Goal: Transaction & Acquisition: Purchase product/service

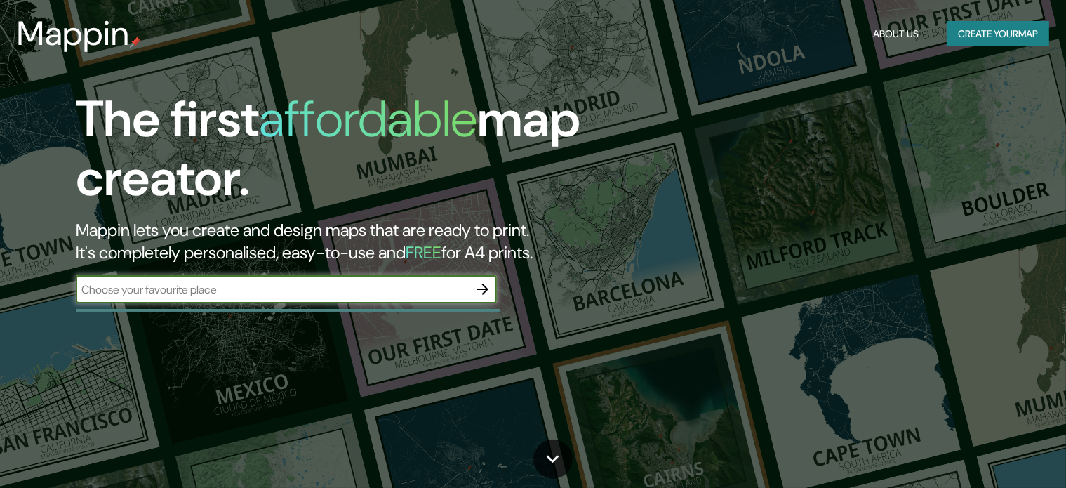
click at [206, 283] on input "text" at bounding box center [272, 289] width 393 height 16
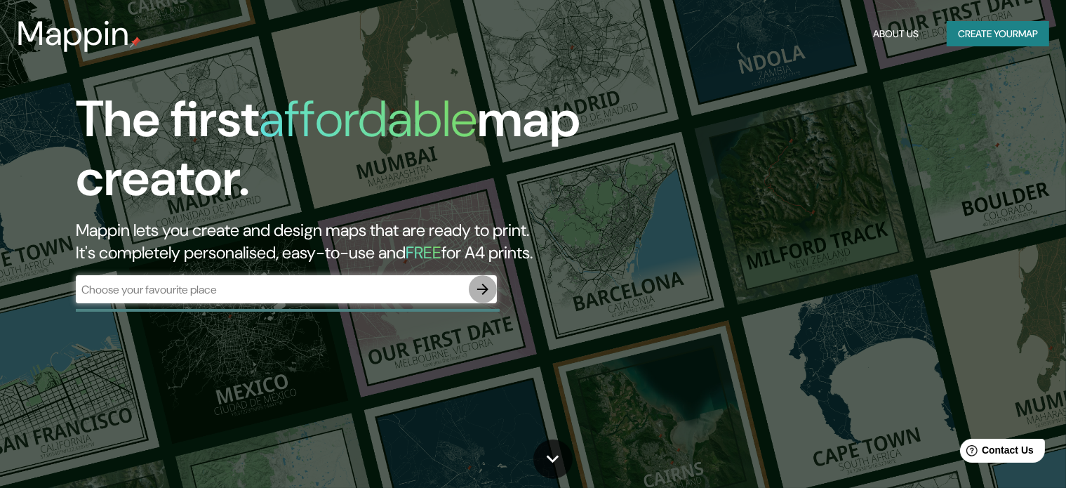
click at [481, 286] on icon "button" at bounding box center [482, 289] width 17 height 17
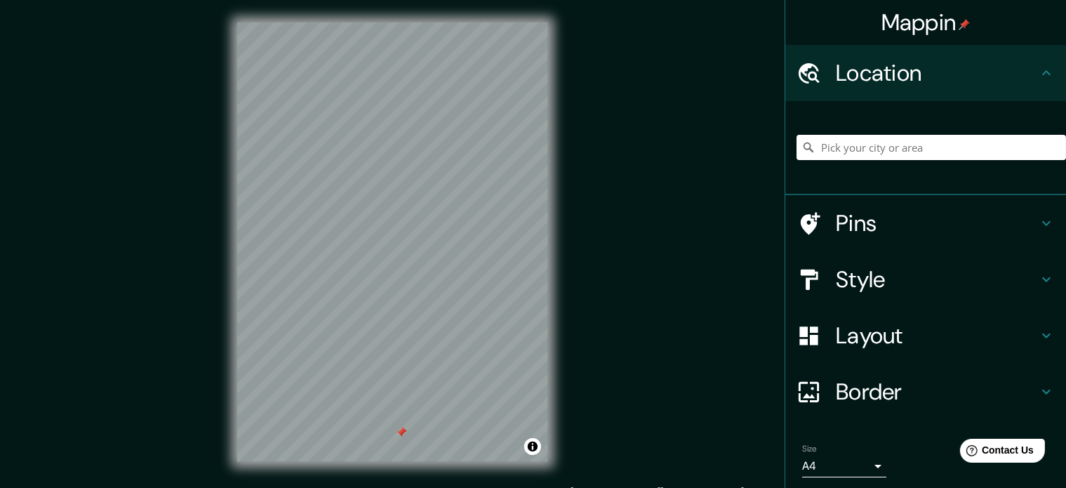
click at [528, 487] on html "Mappin Location Pins Style Layout Border Choose a border. Hint : you can make l…" at bounding box center [533, 244] width 1066 height 488
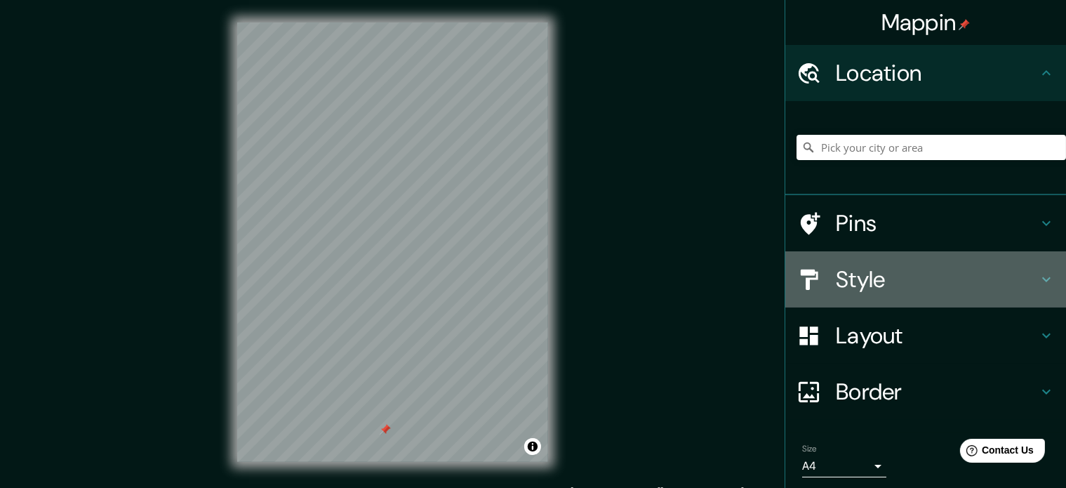
click at [836, 282] on h4 "Style" at bounding box center [937, 279] width 202 height 28
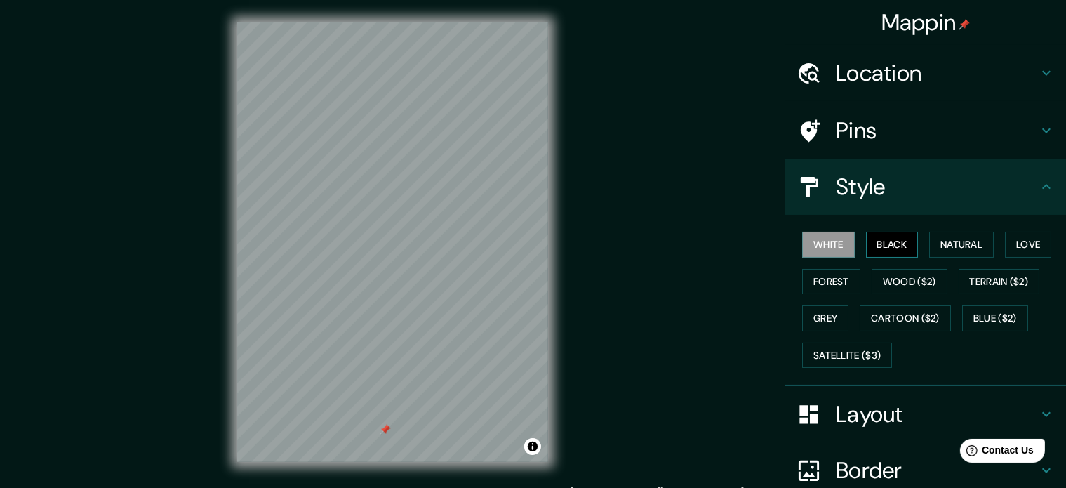
click at [878, 243] on button "Black" at bounding box center [892, 245] width 53 height 26
click at [582, 264] on div "Mappin Location Pins Style White Black Natural Love Forest Wood ($2) Terrain ($…" at bounding box center [533, 253] width 1066 height 507
click at [816, 230] on div "White Black Natural Love Forest Wood ($2) Terrain ($2) Grey Cartoon ($2) Blue (…" at bounding box center [930, 299] width 269 height 147
click at [954, 239] on button "Natural" at bounding box center [961, 245] width 65 height 26
click at [842, 165] on div "Style" at bounding box center [925, 187] width 281 height 56
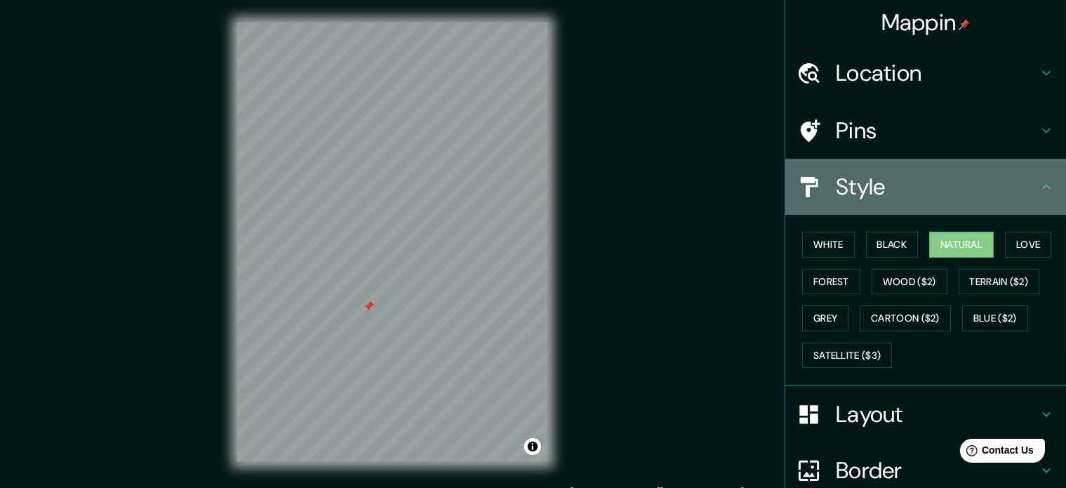
click at [836, 186] on h4 "Style" at bounding box center [937, 187] width 202 height 28
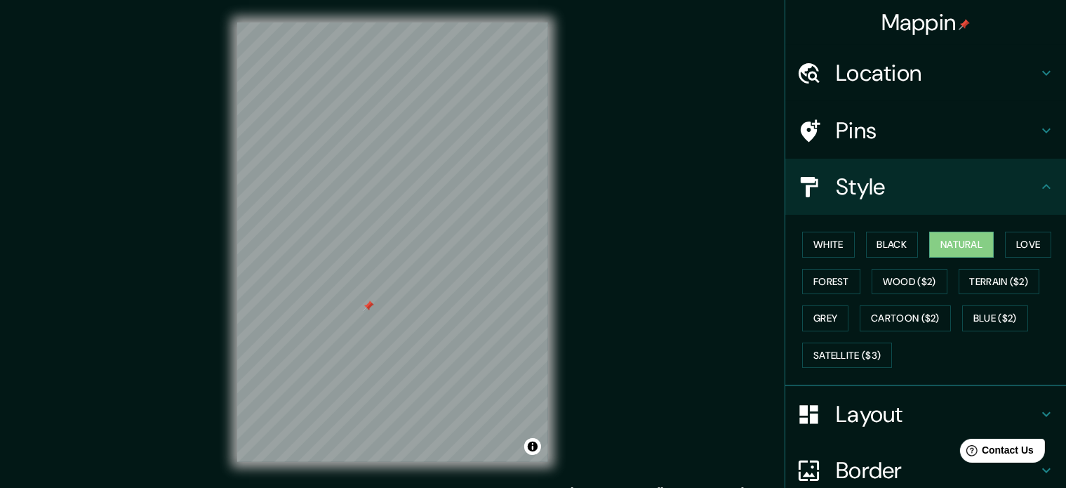
click at [1047, 187] on div "Style" at bounding box center [925, 187] width 281 height 56
click at [1038, 185] on icon at bounding box center [1046, 186] width 17 height 17
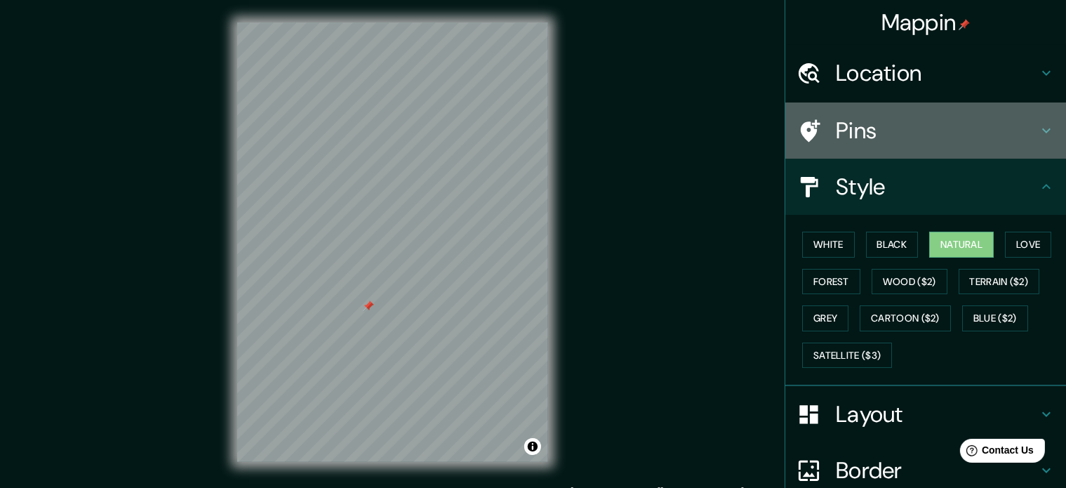
click at [1039, 131] on icon at bounding box center [1046, 130] width 17 height 17
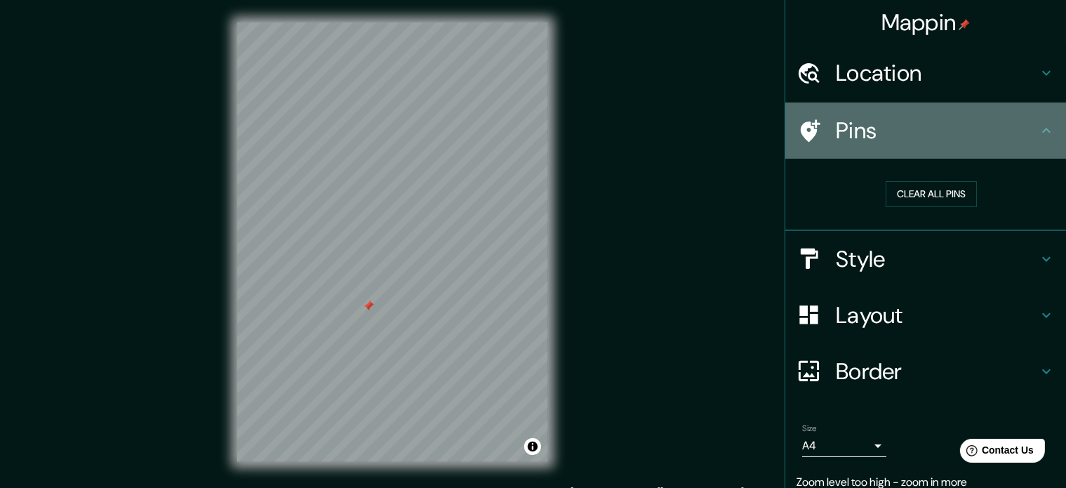
click at [1038, 128] on icon at bounding box center [1046, 130] width 17 height 17
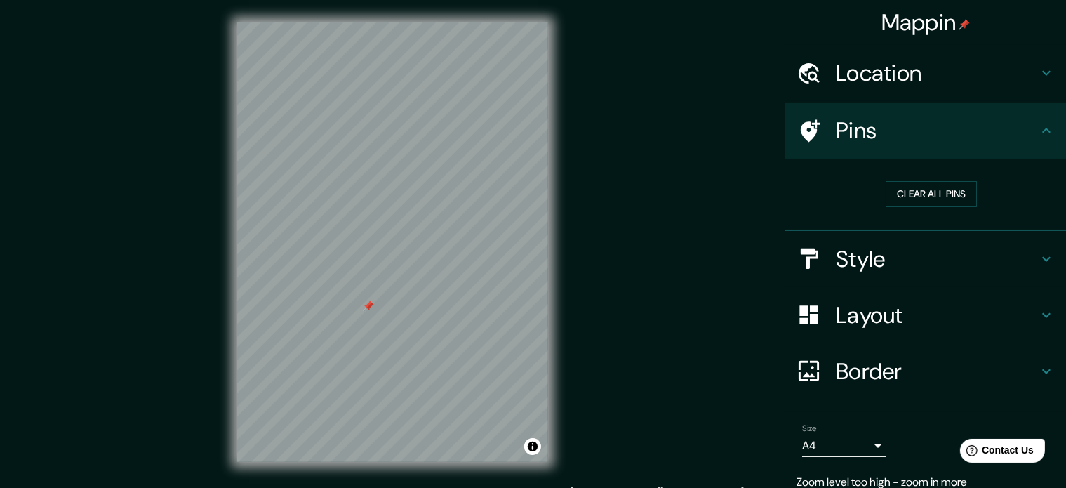
click at [1038, 81] on icon at bounding box center [1046, 73] width 17 height 17
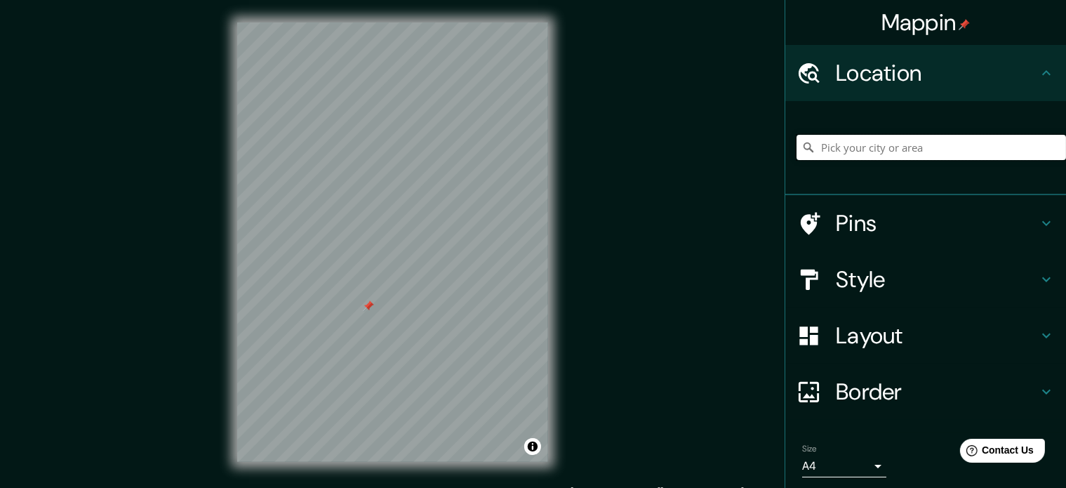
click at [853, 148] on input "Pick your city or area" at bounding box center [930, 147] width 269 height 25
drag, startPoint x: 855, startPoint y: 148, endPoint x: 716, endPoint y: 149, distance: 138.9
click at [716, 149] on div "Mappin Location [GEOGRAPHIC_DATA] Pins Style Layout Border Choose a border. Hin…" at bounding box center [533, 253] width 1066 height 507
type input "A"
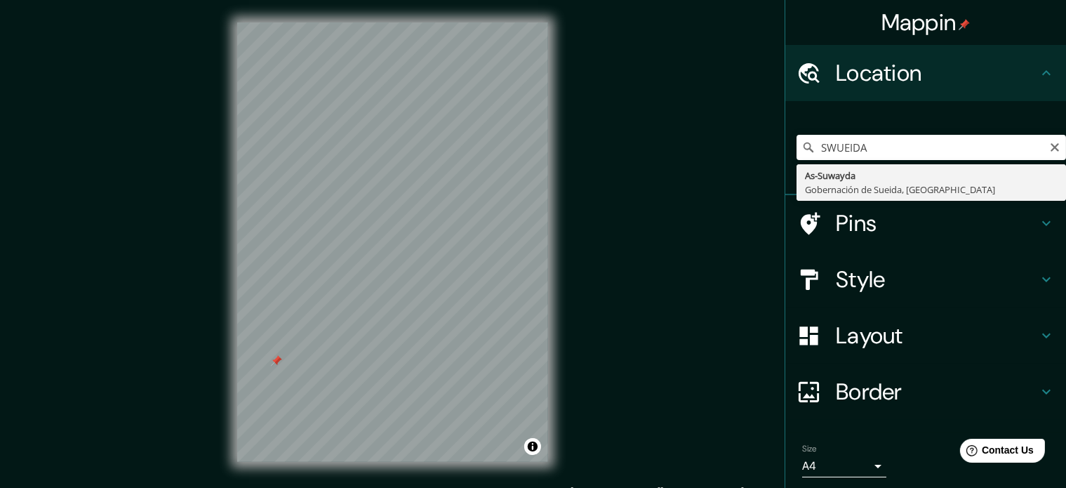
type input "As-Suwayda, Gobernación de Sueida, [GEOGRAPHIC_DATA]"
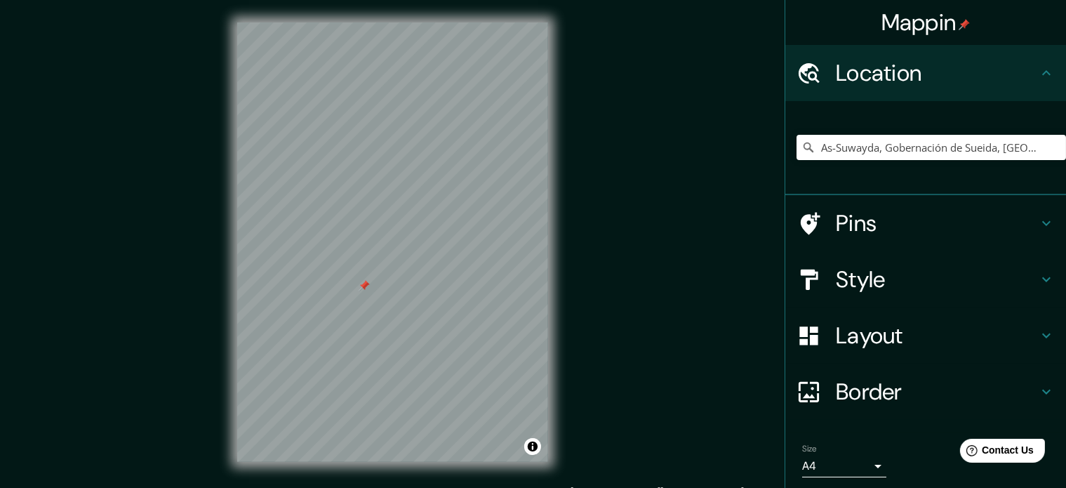
click at [364, 284] on div at bounding box center [364, 285] width 11 height 11
click at [818, 387] on div at bounding box center [815, 392] width 39 height 25
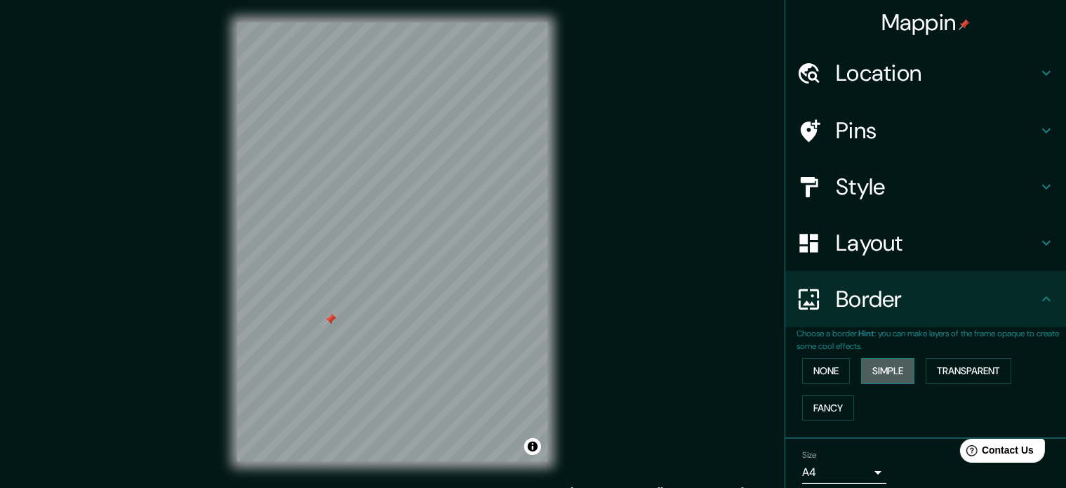
click at [862, 373] on button "Simple" at bounding box center [887, 371] width 53 height 26
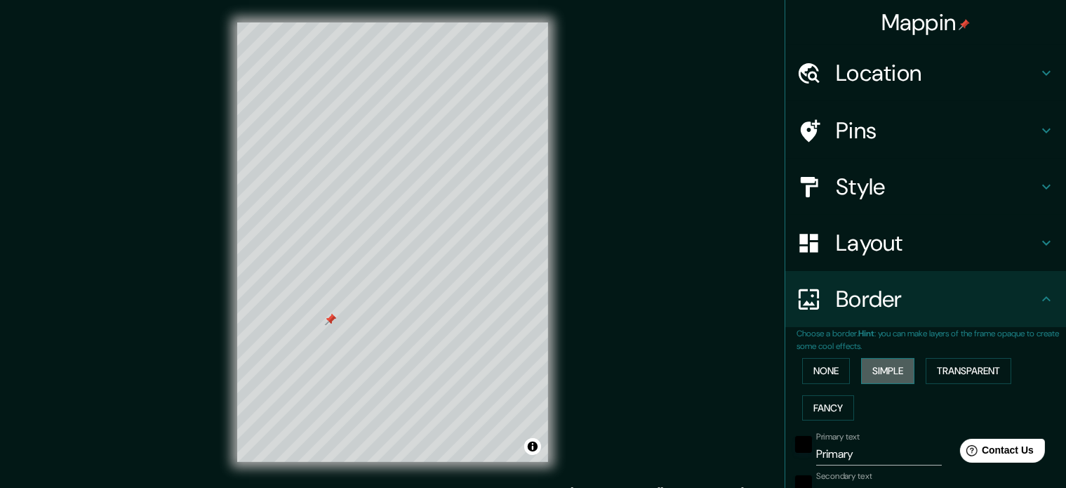
click at [862, 363] on button "Simple" at bounding box center [887, 371] width 53 height 26
type input "177"
type input "35"
drag, startPoint x: 965, startPoint y: 363, endPoint x: 808, endPoint y: 324, distance: 162.0
click at [966, 364] on button "Transparent" at bounding box center [968, 371] width 86 height 26
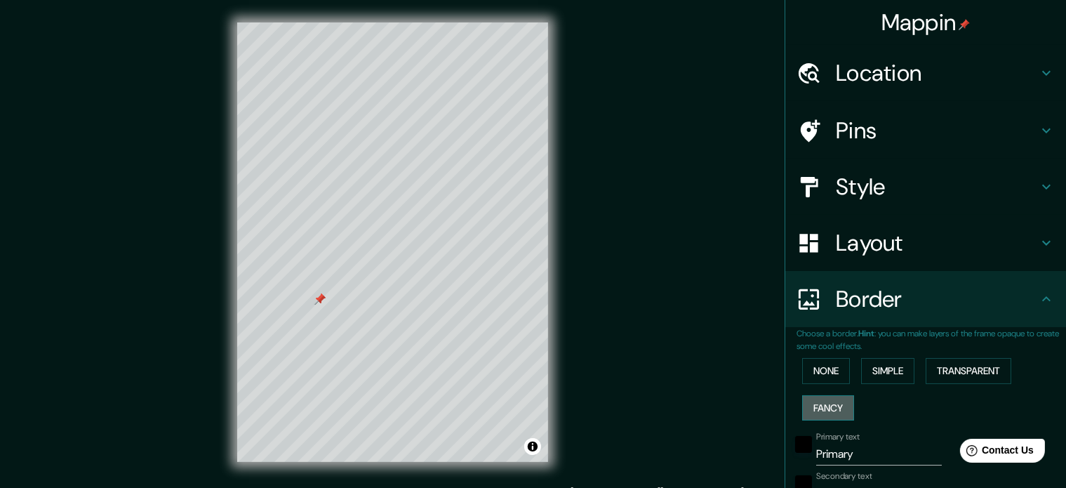
click at [828, 398] on button "Fancy" at bounding box center [828, 408] width 52 height 26
click at [815, 398] on button "Fancy" at bounding box center [828, 408] width 52 height 26
type input "177"
type input "35"
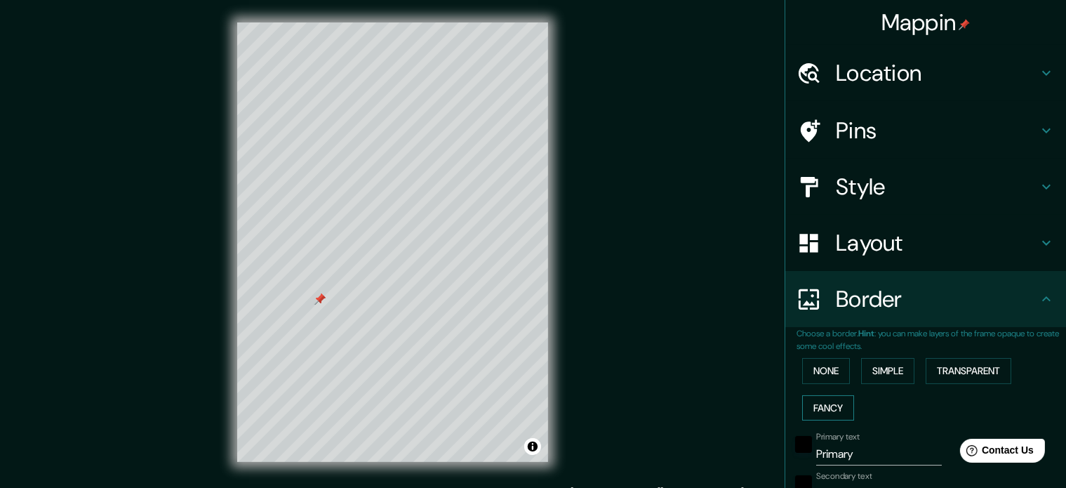
type input "18"
click at [871, 374] on button "Simple" at bounding box center [887, 371] width 53 height 26
click at [954, 383] on div "None Simple Transparent Fancy" at bounding box center [930, 389] width 269 height 74
click at [814, 373] on button "None" at bounding box center [826, 371] width 48 height 26
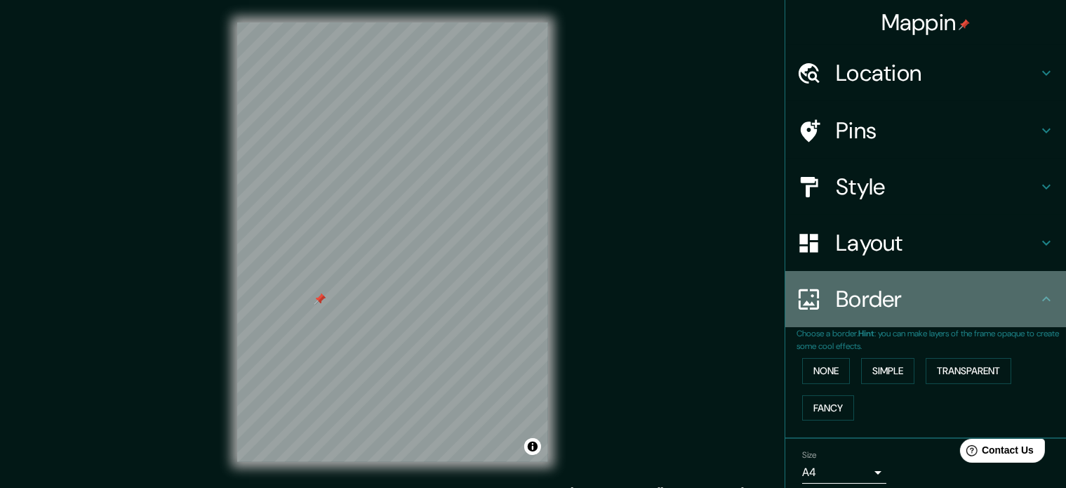
click at [1042, 297] on icon at bounding box center [1046, 298] width 8 height 5
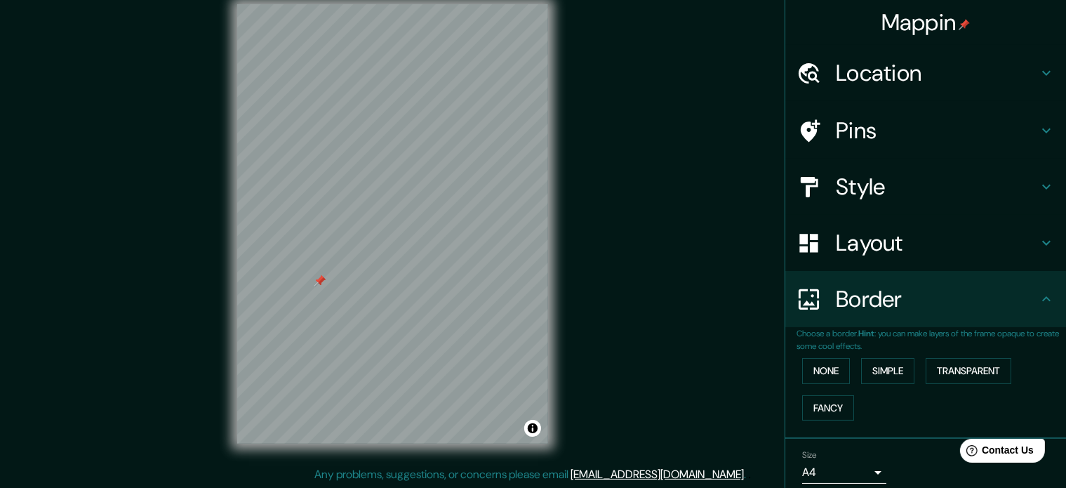
click at [831, 260] on div "Layout" at bounding box center [925, 243] width 281 height 56
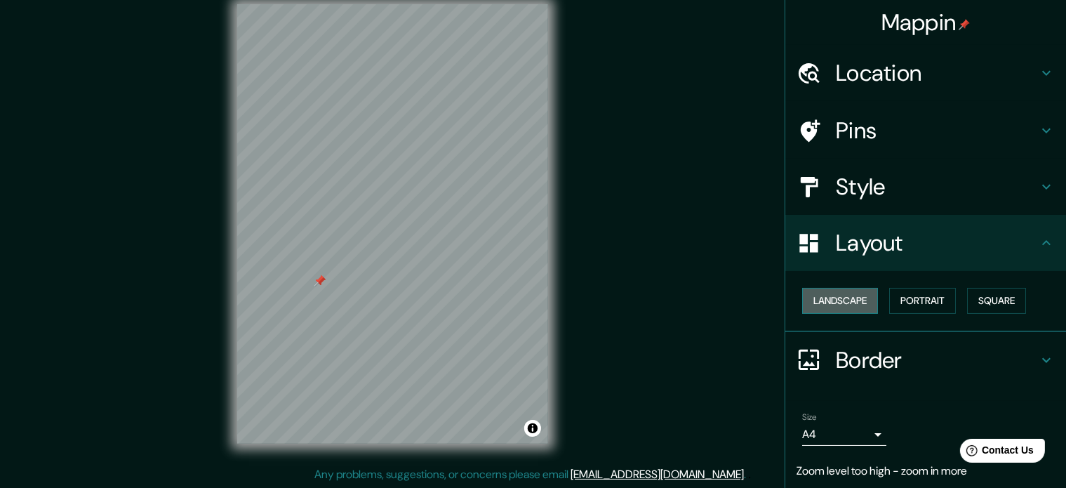
click at [831, 298] on button "Landscape" at bounding box center [840, 301] width 76 height 26
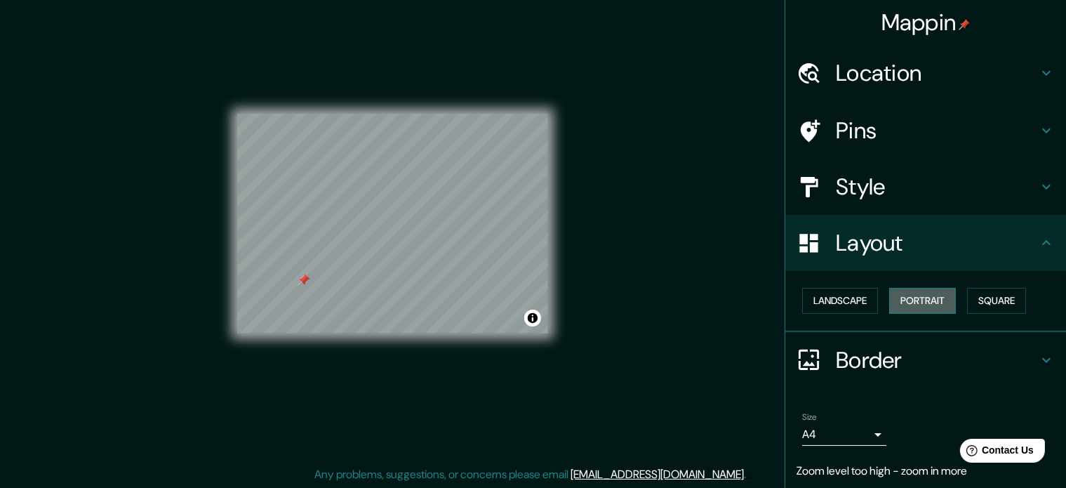
click at [922, 305] on button "Portrait" at bounding box center [922, 301] width 67 height 26
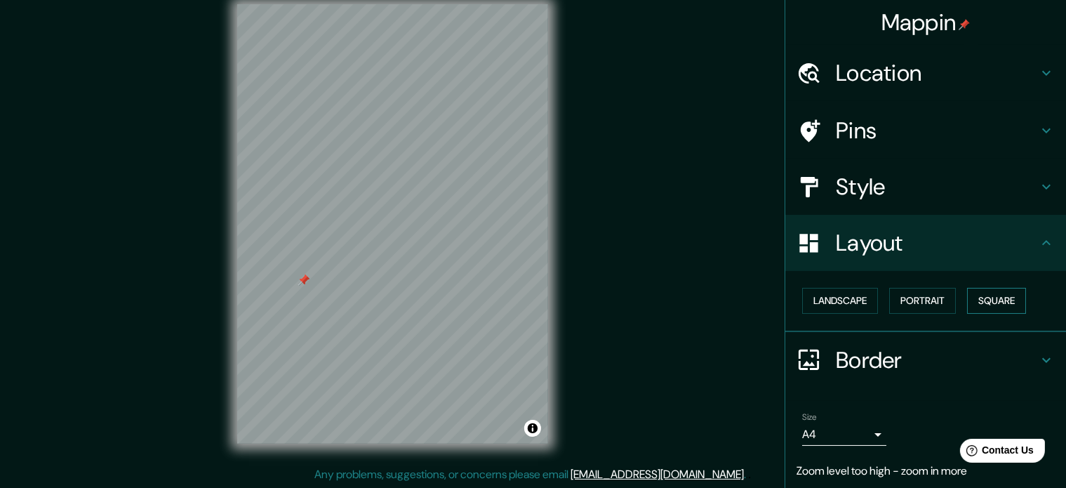
click at [971, 300] on button "Square" at bounding box center [996, 301] width 59 height 26
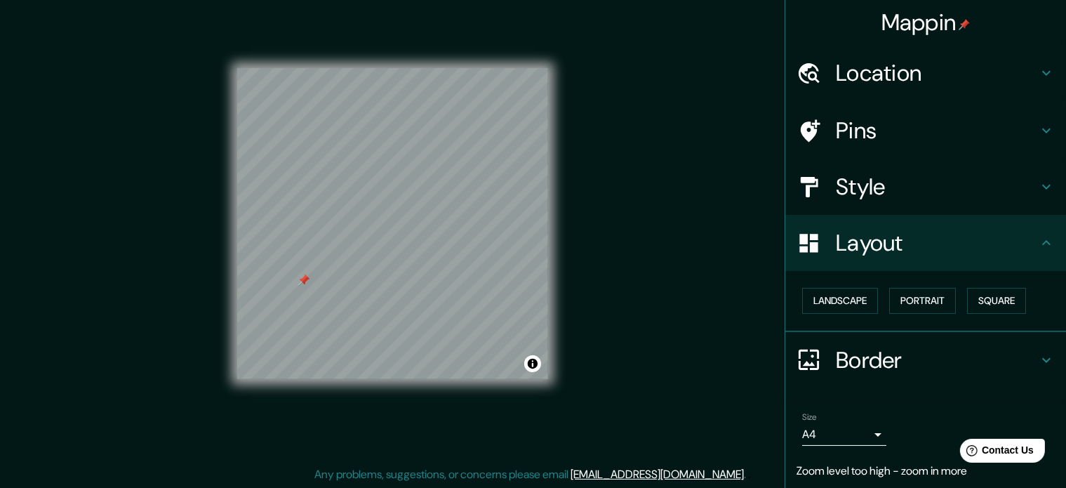
click at [836, 130] on h4 "Pins" at bounding box center [937, 130] width 202 height 28
